Goal: Use online tool/utility: Use online tool/utility

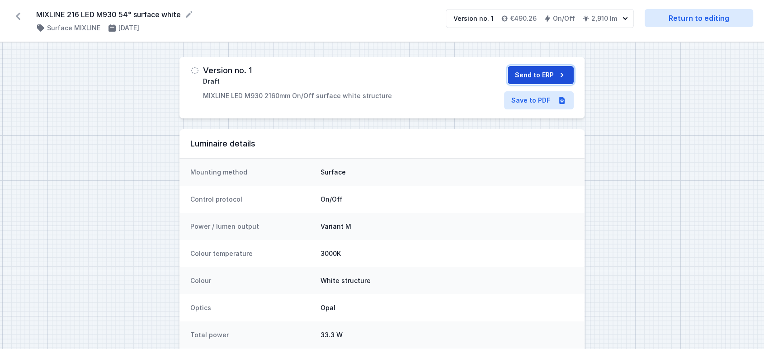
click at [531, 80] on button "Send to ERP" at bounding box center [540, 75] width 66 height 18
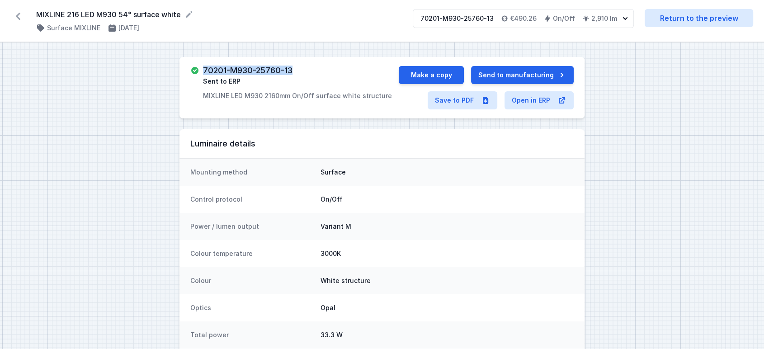
drag, startPoint x: 203, startPoint y: 66, endPoint x: 344, endPoint y: 78, distance: 141.9
click at [309, 63] on div "70201-M930-25760-13 Sent to ERP MIXLINE LED M930 2160mm On/Off surface white st…" at bounding box center [381, 87] width 405 height 61
click at [705, 17] on link "Return to the preview" at bounding box center [698, 18] width 108 height 18
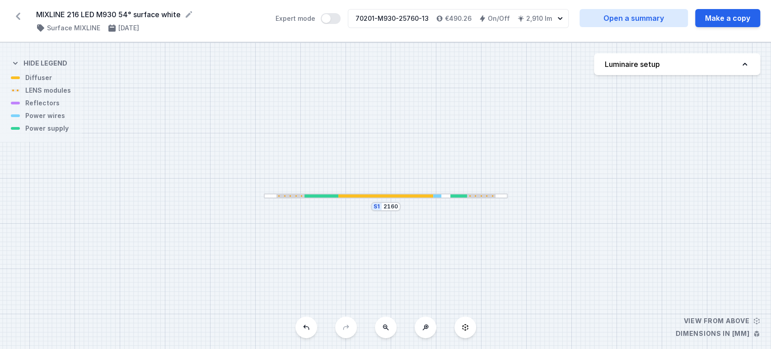
click at [408, 195] on div at bounding box center [385, 195] width 95 height 3
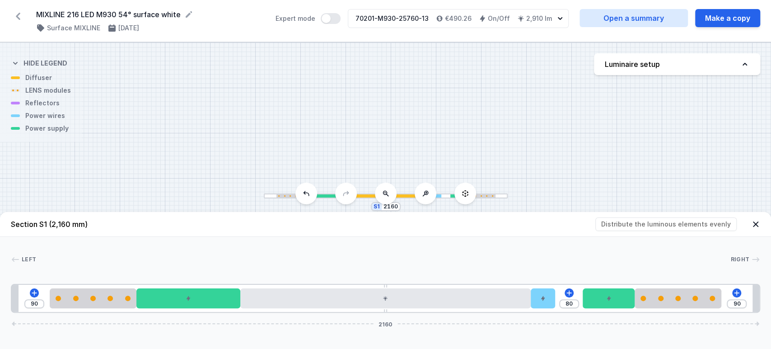
click at [22, 13] on icon at bounding box center [18, 16] width 14 height 14
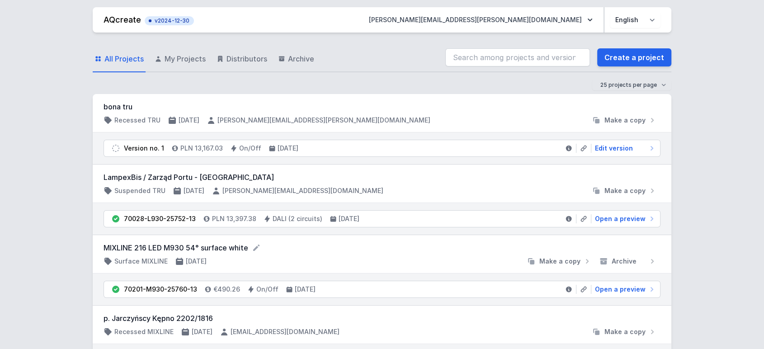
drag, startPoint x: 169, startPoint y: 59, endPoint x: 62, endPoint y: 79, distance: 109.3
